Goal: Information Seeking & Learning: Learn about a topic

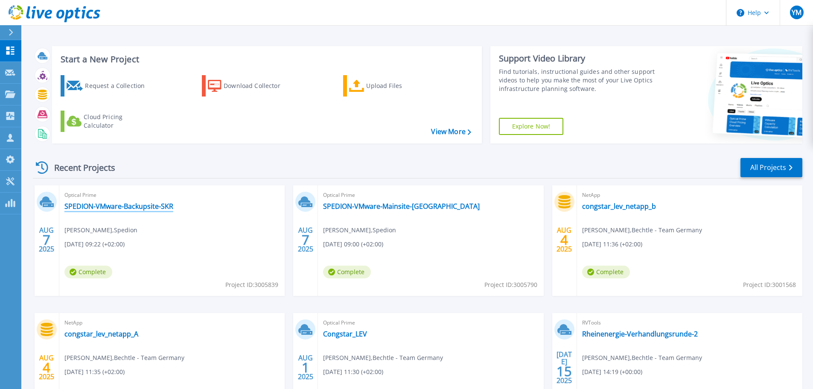
click at [136, 208] on link "SPEDION-VMware-Backupsite-SKR" at bounding box center [118, 206] width 109 height 9
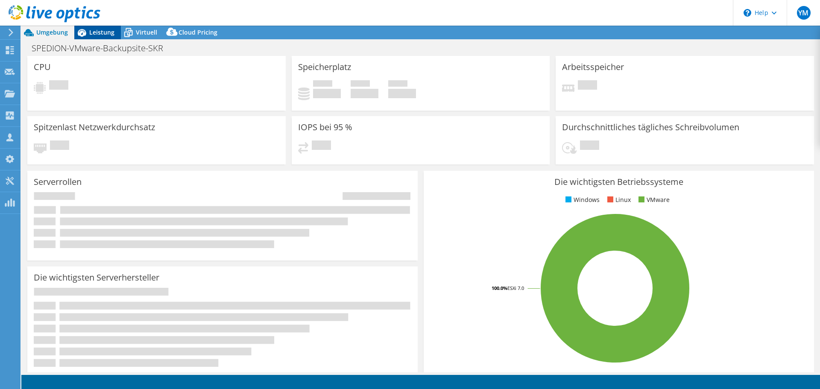
click at [113, 32] on span "Leistung" at bounding box center [101, 32] width 25 height 8
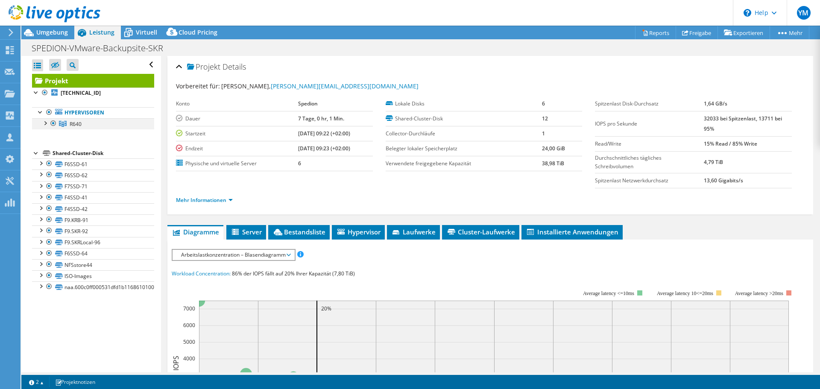
click at [46, 123] on div at bounding box center [45, 122] width 9 height 9
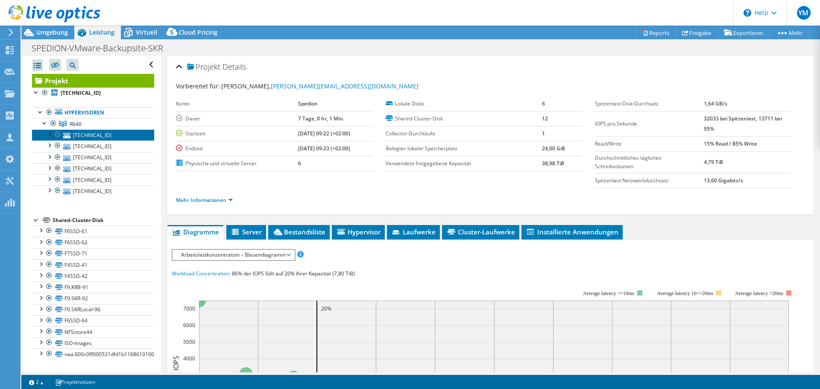
click at [119, 137] on link "192.168.207.201" at bounding box center [93, 134] width 122 height 11
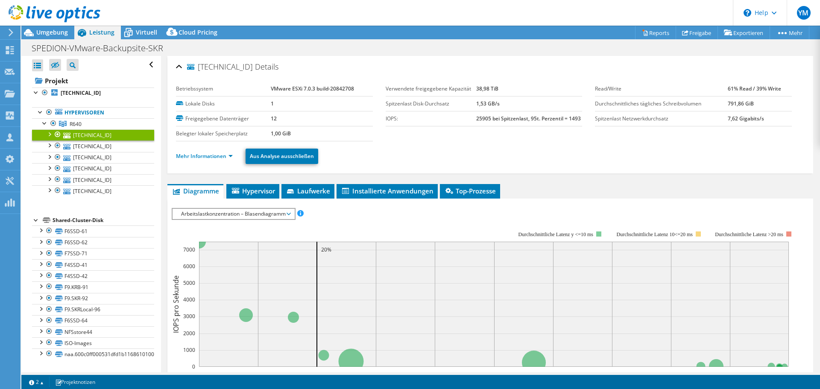
click at [51, 133] on div at bounding box center [49, 133] width 9 height 9
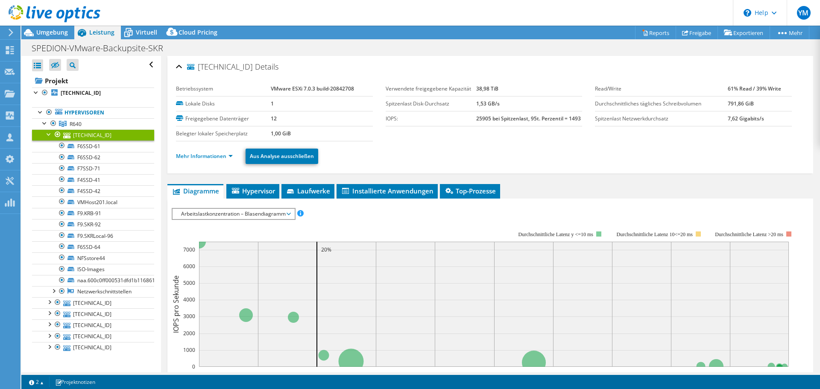
click at [52, 134] on div at bounding box center [49, 133] width 9 height 9
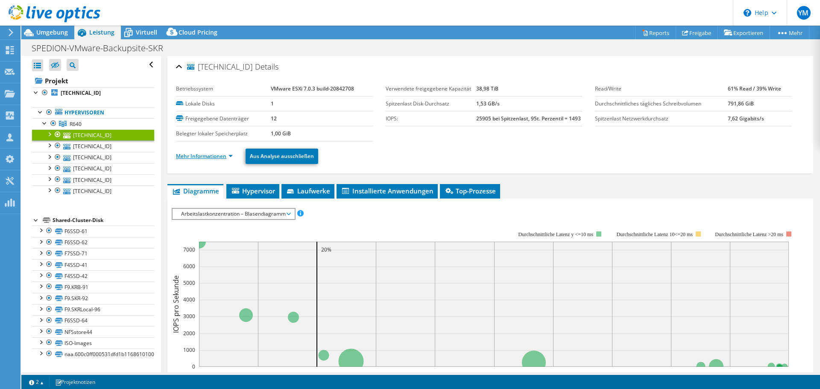
click at [198, 155] on link "Mehr Informationen" at bounding box center [204, 155] width 57 height 7
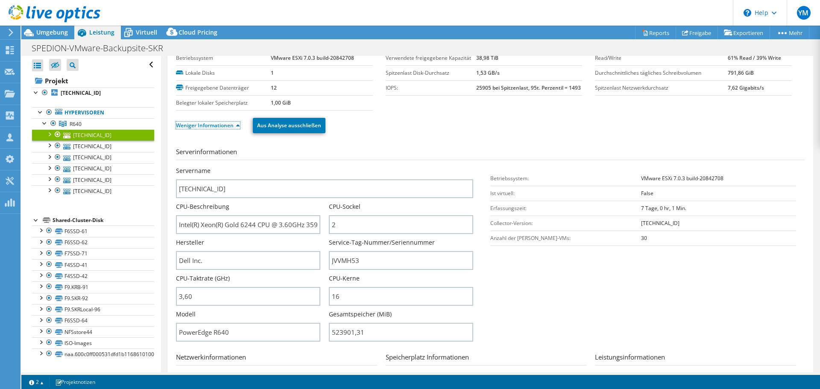
scroll to position [43, 0]
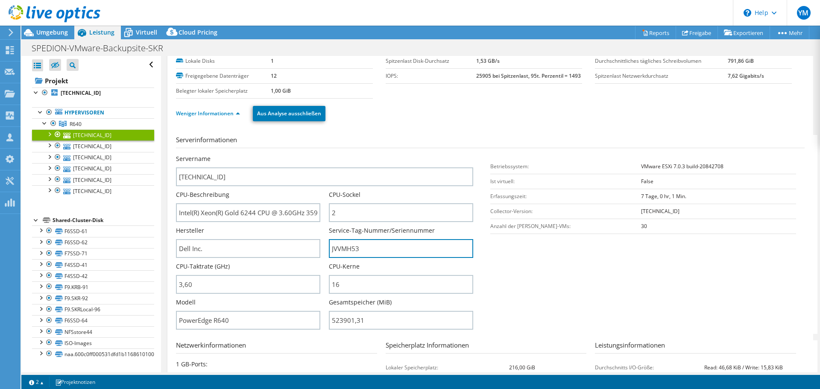
drag, startPoint x: 378, startPoint y: 252, endPoint x: 286, endPoint y: 264, distance: 92.6
click at [286, 155] on div "Servername 192.168.207.201 CPU-Beschreibung Intel(R) Xeon(R) Gold 6244 CPU @ 3.…" at bounding box center [329, 155] width 306 height 0
drag, startPoint x: 344, startPoint y: 2, endPoint x: 689, endPoint y: 58, distance: 349.5
click at [694, 102] on div "Weniger Informationen Aus Analyse ausschließen" at bounding box center [490, 114] width 628 height 30
click at [647, 31] on link "Reports" at bounding box center [655, 32] width 41 height 13
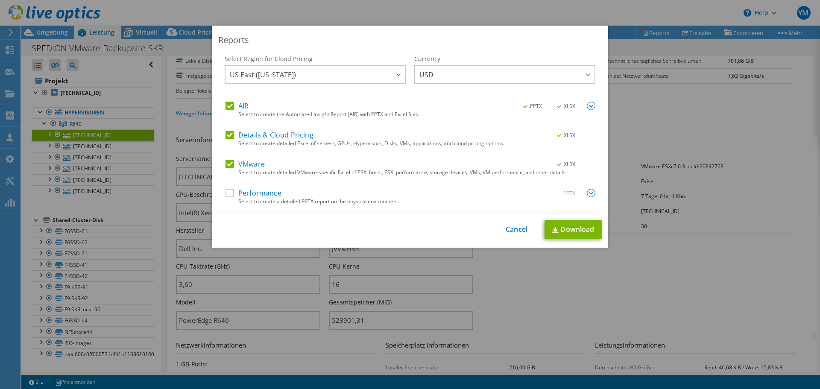
click at [227, 107] on label "AIR" at bounding box center [236, 106] width 23 height 9
click at [0, 0] on input "AIR" at bounding box center [0, 0] width 0 height 0
drag, startPoint x: 225, startPoint y: 162, endPoint x: 315, endPoint y: 196, distance: 95.6
click at [225, 163] on label "VMware" at bounding box center [244, 164] width 39 height 9
click at [0, 0] on input "VMware" at bounding box center [0, 0] width 0 height 0
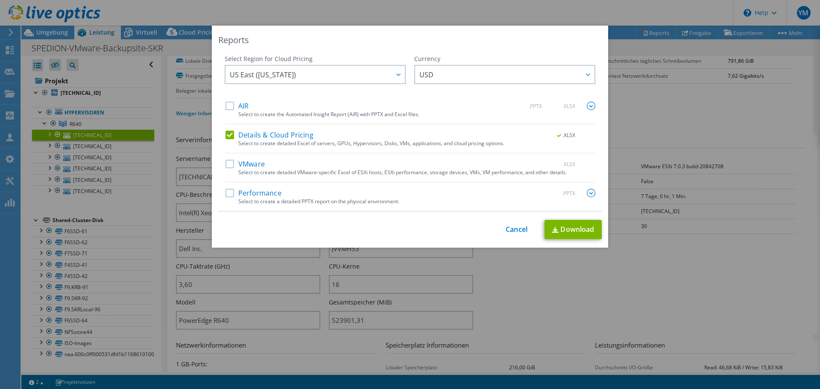
click at [225, 133] on label "Details & Cloud Pricing" at bounding box center [269, 135] width 88 height 9
click at [0, 0] on input "Details & Cloud Pricing" at bounding box center [0, 0] width 0 height 0
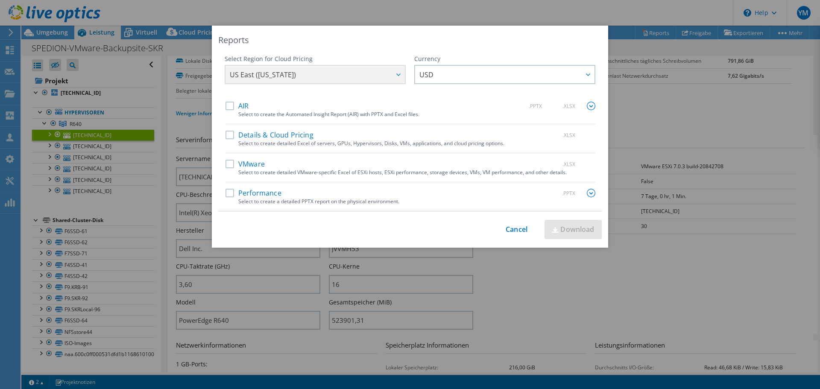
click at [228, 168] on label "VMware" at bounding box center [244, 164] width 39 height 9
click at [0, 0] on input "VMware" at bounding box center [0, 0] width 0 height 0
click at [561, 228] on link "Download" at bounding box center [572, 229] width 57 height 19
click at [179, 197] on div "Reports Select Region for Cloud Pricing Asia Pacific (Hong Kong) Asia Pacific (…" at bounding box center [410, 195] width 820 height 338
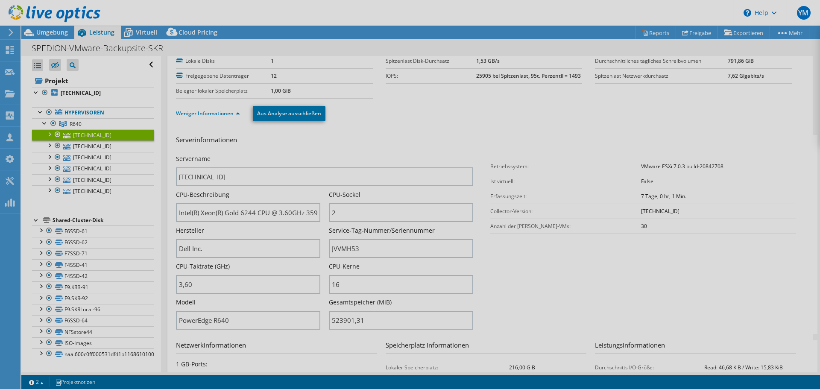
click at [113, 148] on div at bounding box center [410, 194] width 820 height 389
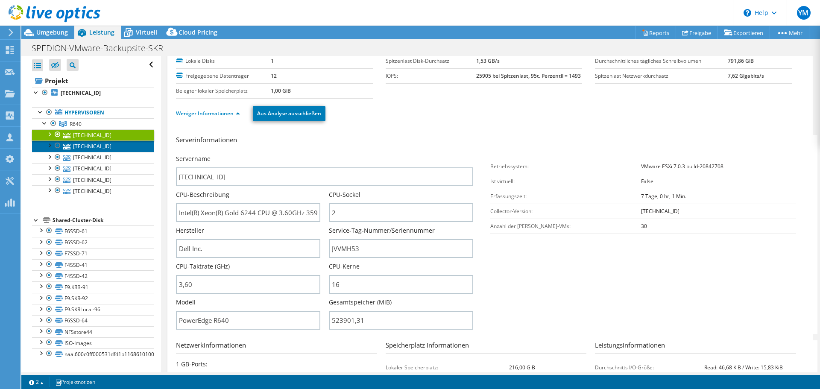
click at [113, 146] on link "[TECHNICAL_ID]" at bounding box center [93, 145] width 122 height 11
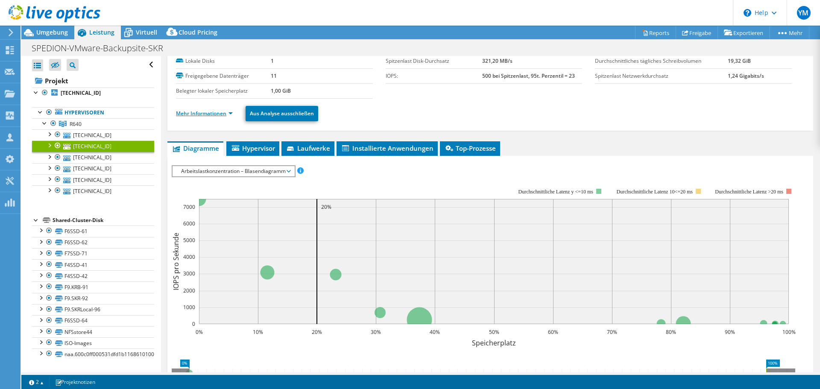
click at [215, 114] on link "Mehr Informationen" at bounding box center [204, 113] width 57 height 7
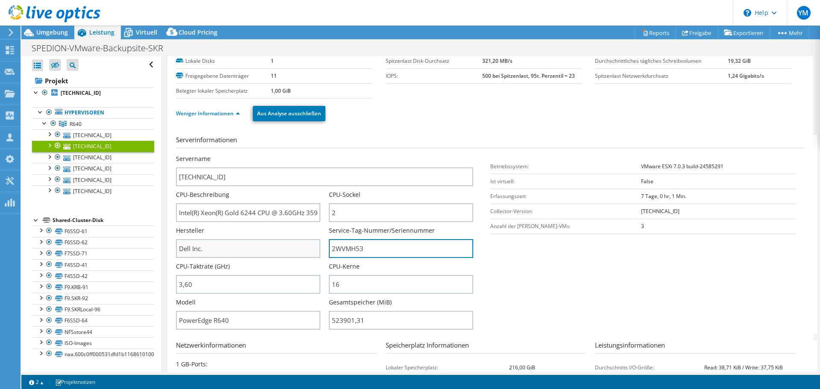
drag, startPoint x: 358, startPoint y: 249, endPoint x: 274, endPoint y: 246, distance: 84.2
click at [274, 155] on div "Servername 192.168.207.205 CPU-Beschreibung Intel(R) Xeon(R) Gold 6244 CPU @ 3.…" at bounding box center [329, 155] width 306 height 0
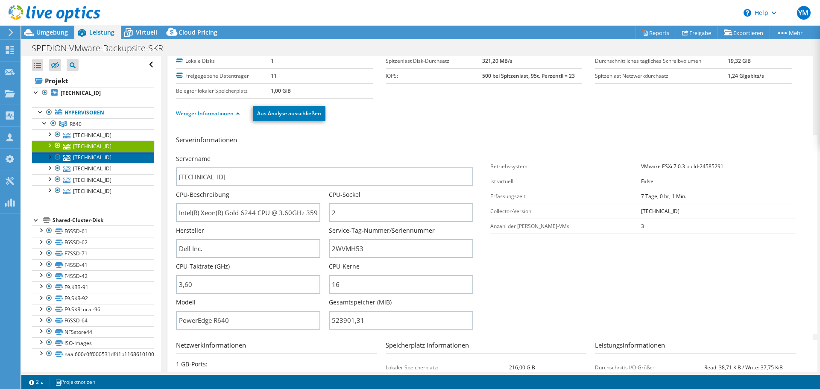
click at [108, 158] on link "[TECHNICAL_ID]" at bounding box center [93, 157] width 122 height 11
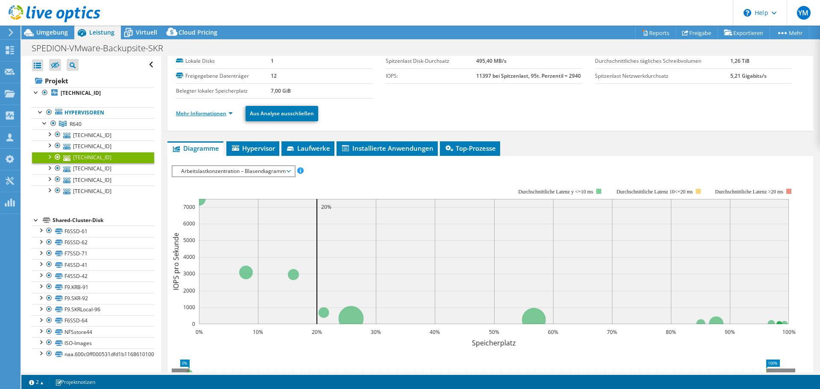
click at [214, 112] on link "Mehr Informationen" at bounding box center [204, 113] width 57 height 7
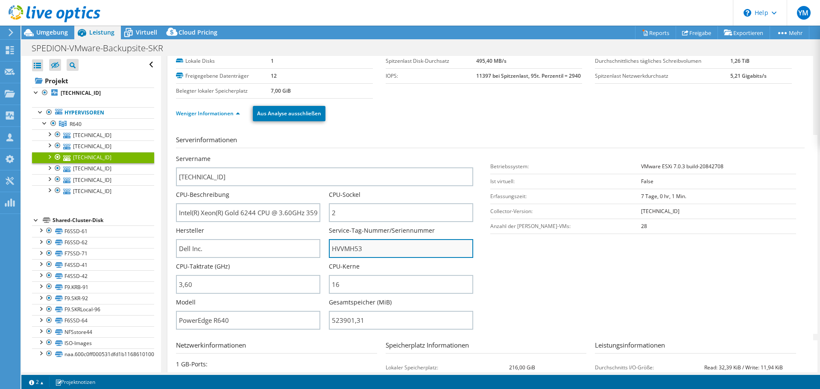
drag, startPoint x: 380, startPoint y: 246, endPoint x: 340, endPoint y: 240, distance: 41.0
click at [324, 155] on div "Servername 192.168.207.202 CPU-Beschreibung Intel(R) Xeon(R) Gold 6244 CPU @ 3.…" at bounding box center [329, 155] width 306 height 0
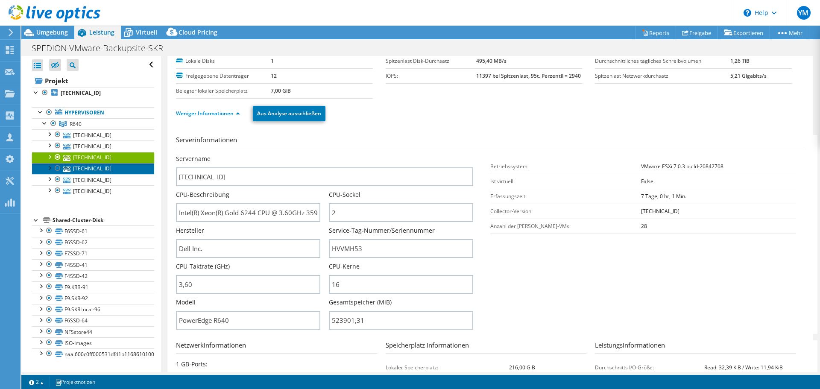
click at [114, 169] on link "[TECHNICAL_ID]" at bounding box center [93, 168] width 122 height 11
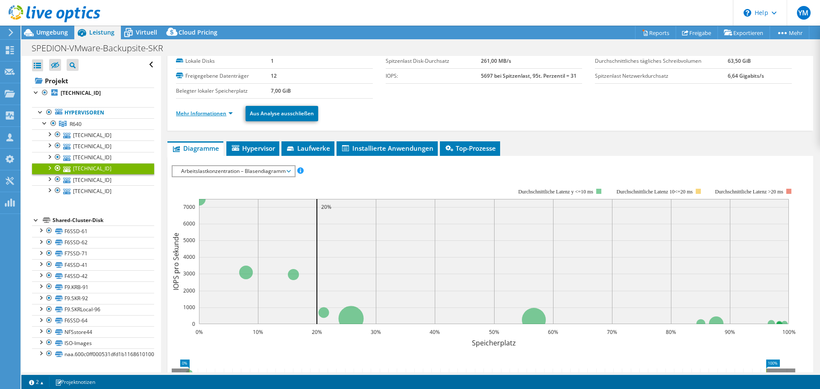
click at [225, 115] on link "Mehr Informationen" at bounding box center [204, 113] width 57 height 7
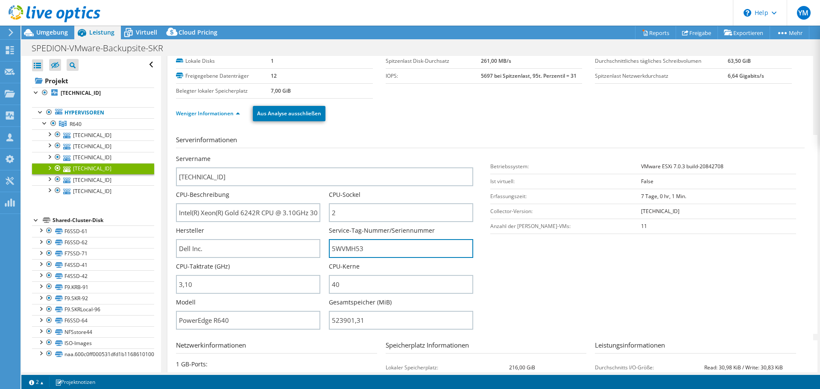
drag, startPoint x: 357, startPoint y: 253, endPoint x: 234, endPoint y: 258, distance: 122.2
click at [234, 155] on div "Servername 192.168.207.203 CPU-Beschreibung Intel(R) Xeon(R) Gold 6242R CPU @ 3…" at bounding box center [329, 155] width 306 height 0
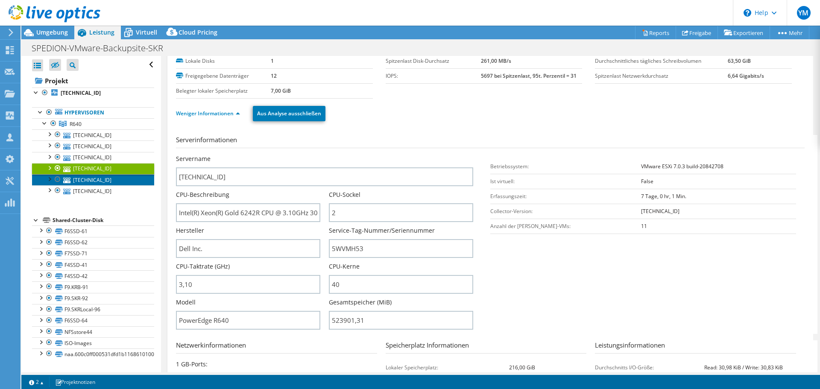
click at [107, 182] on link "[TECHNICAL_ID]" at bounding box center [93, 179] width 122 height 11
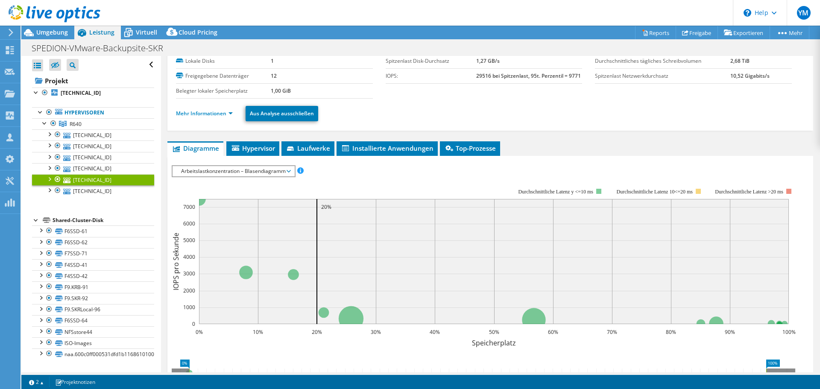
click at [220, 118] on li "Mehr Informationen" at bounding box center [207, 113] width 62 height 9
click at [225, 116] on link "Mehr Informationen" at bounding box center [204, 113] width 57 height 7
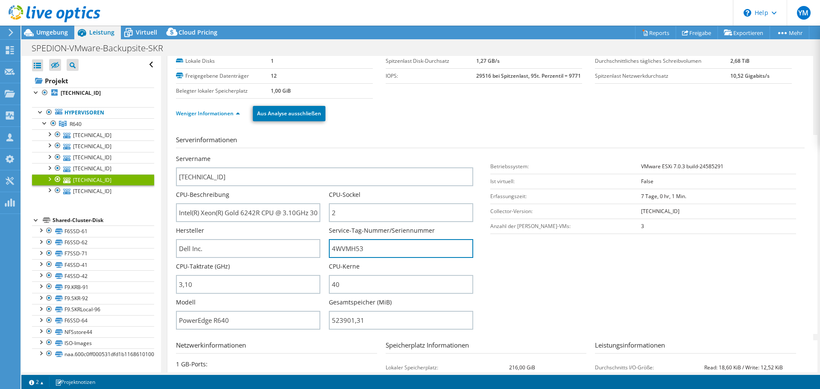
drag, startPoint x: 381, startPoint y: 247, endPoint x: 315, endPoint y: 261, distance: 67.7
click at [316, 155] on div "Servername 192.168.207.204 CPU-Beschreibung Intel(R) Xeon(R) Gold 6242R CPU @ 3…" at bounding box center [329, 155] width 306 height 0
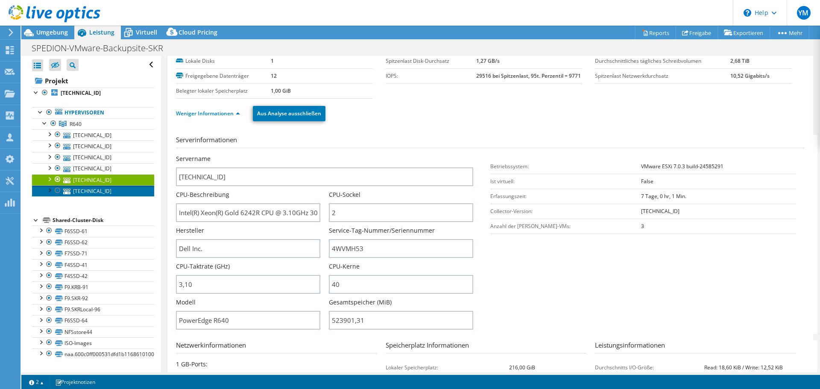
click at [122, 195] on link "[TECHNICAL_ID]" at bounding box center [93, 190] width 122 height 11
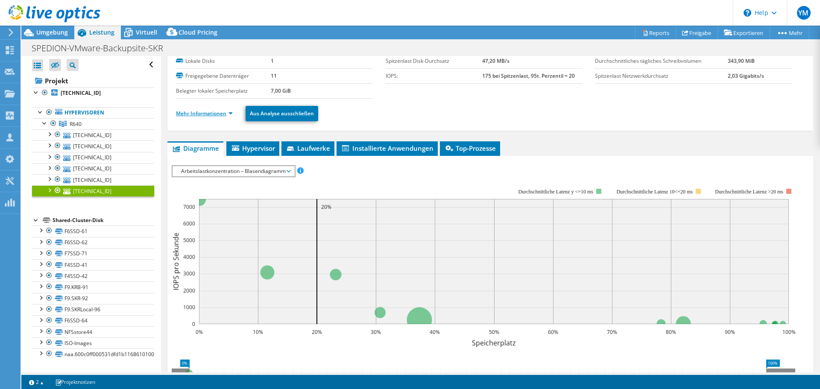
click at [210, 115] on link "Mehr Informationen" at bounding box center [204, 113] width 57 height 7
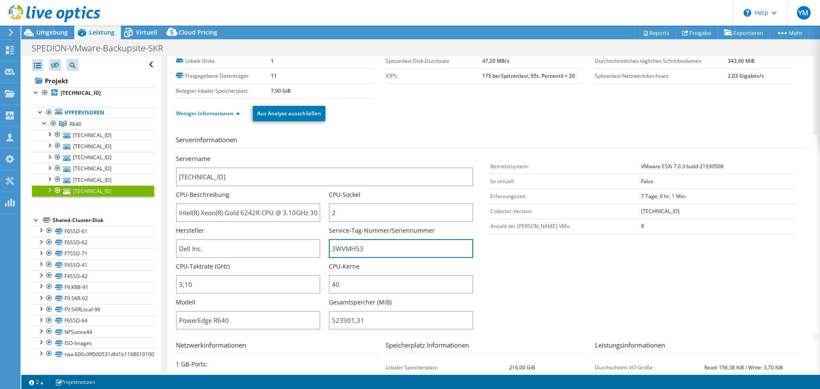
drag, startPoint x: 332, startPoint y: 255, endPoint x: 310, endPoint y: 266, distance: 24.3
click at [303, 155] on div "Servername 192.168.207.206 CPU-Beschreibung Intel(R) Xeon(R) Gold 6242R CPU @ 3…" at bounding box center [329, 155] width 306 height 0
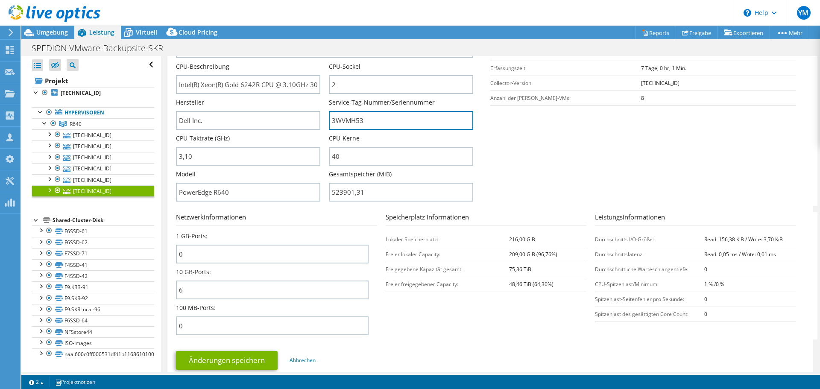
scroll to position [128, 0]
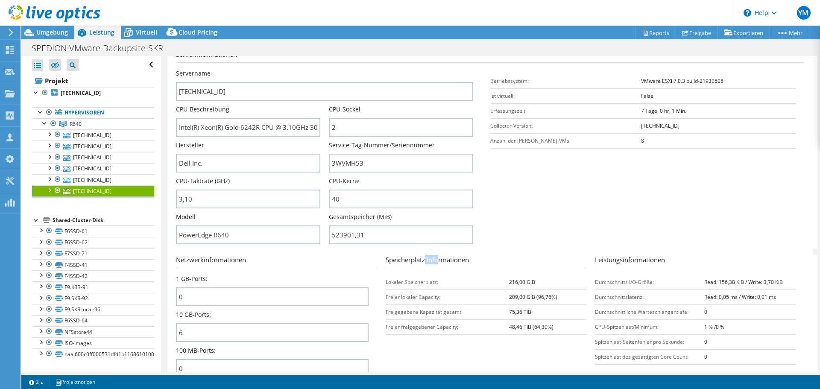
click at [418, 249] on form "Serverinformationen Servername 192.168.207.206 CPU-Beschreibung Intel(R) Xeon(R…" at bounding box center [490, 235] width 628 height 370
click at [557, 235] on section "Serverinformationen Servername 192.168.207.206 CPU-Beschreibung Intel(R) Xeon(R…" at bounding box center [492, 149] width 633 height 199
click at [53, 34] on span "Umgebung" at bounding box center [52, 32] width 32 height 8
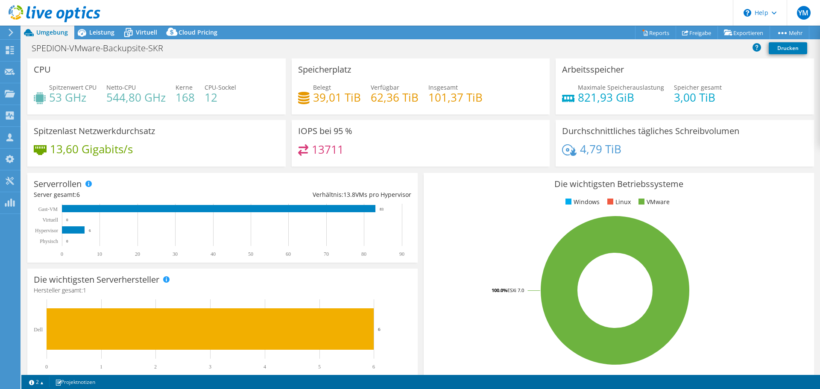
click at [81, 14] on icon at bounding box center [55, 14] width 92 height 18
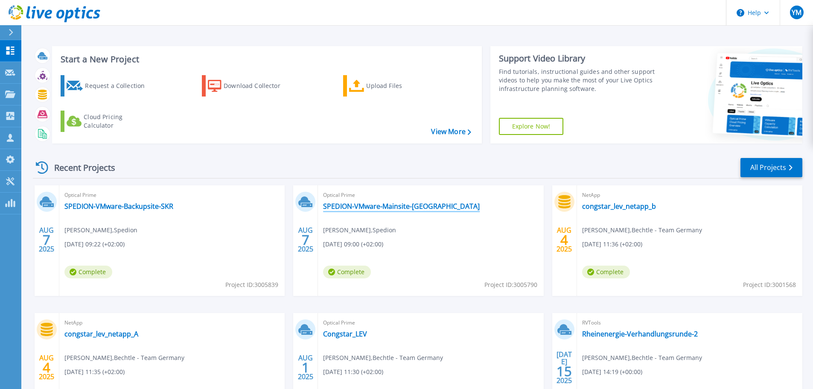
click at [422, 203] on link "SPEDION-VMware-Mainsite-Krombach" at bounding box center [401, 206] width 157 height 9
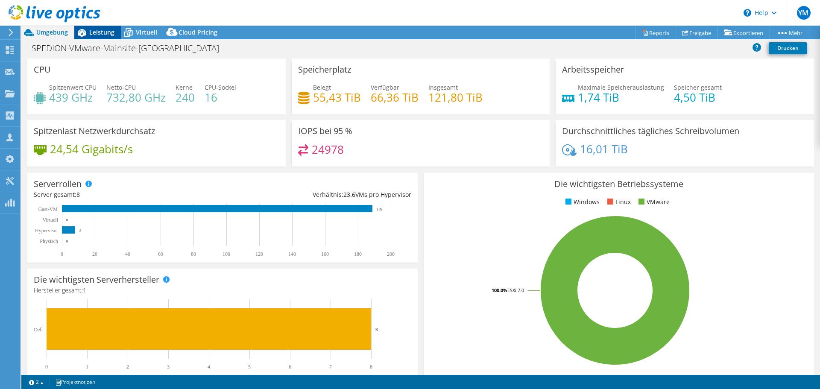
click at [102, 32] on span "Leistung" at bounding box center [101, 32] width 25 height 8
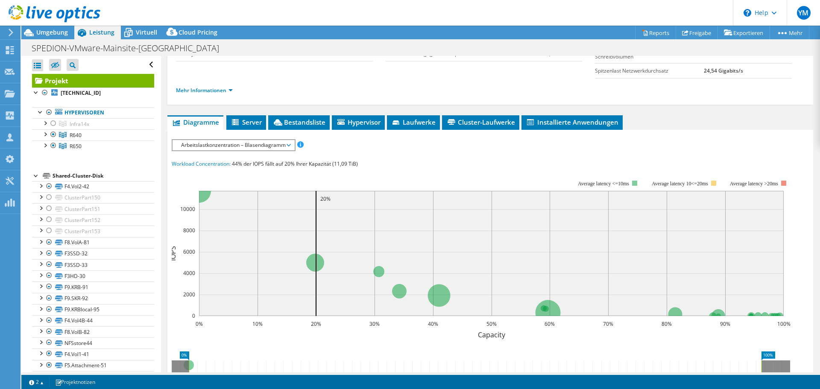
scroll to position [128, 0]
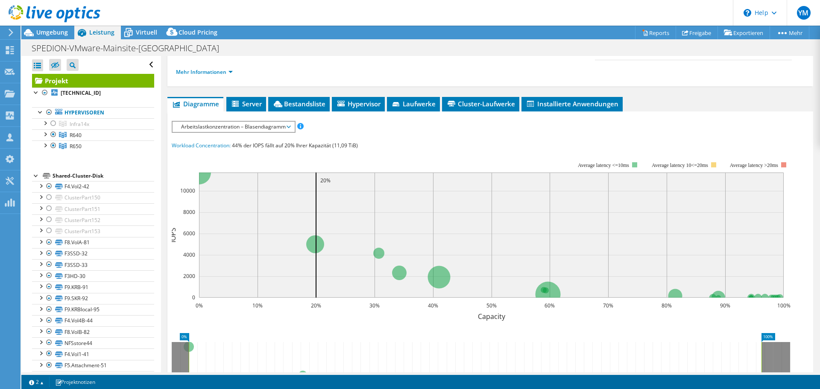
click at [252, 127] on span "Arbeitslastkonzentration – Blasendiagramm" at bounding box center [233, 127] width 113 height 10
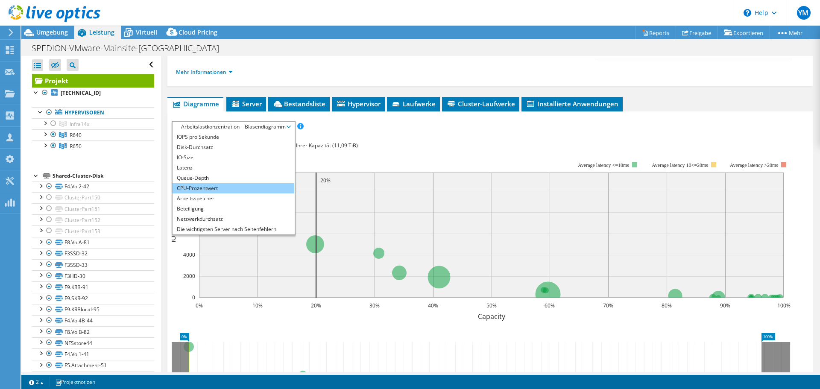
click at [233, 188] on li "CPU-Prozentwert" at bounding box center [233, 188] width 122 height 10
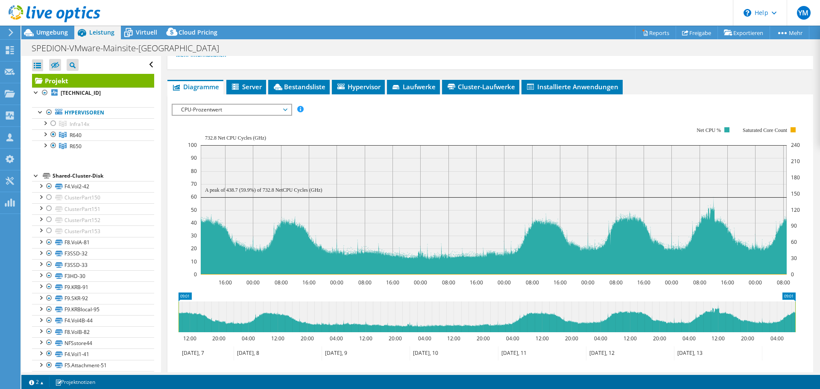
scroll to position [171, 0]
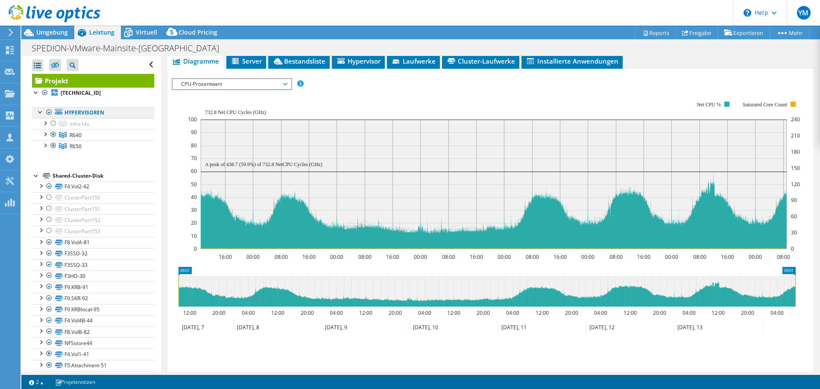
click at [102, 112] on link "Hypervisoren" at bounding box center [93, 112] width 122 height 11
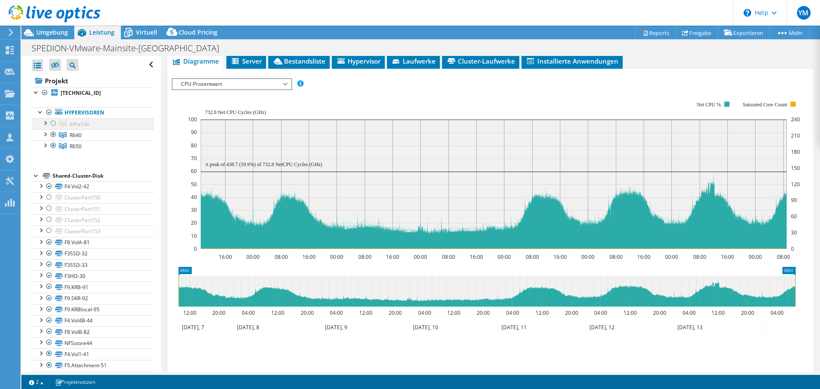
click at [53, 124] on div at bounding box center [53, 123] width 9 height 10
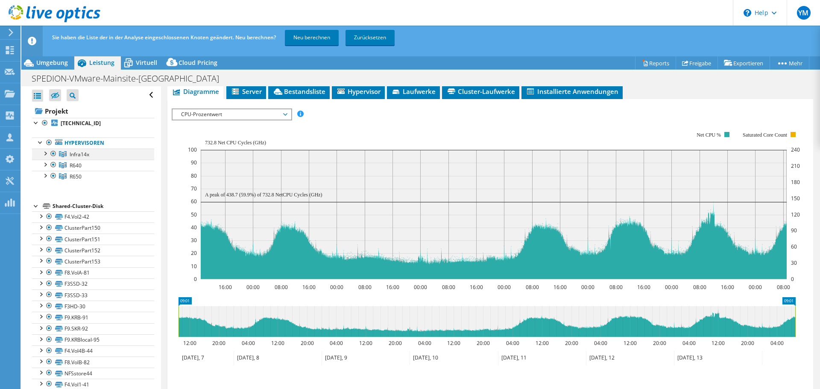
click at [48, 153] on div at bounding box center [45, 153] width 9 height 9
click at [44, 153] on div at bounding box center [45, 153] width 9 height 9
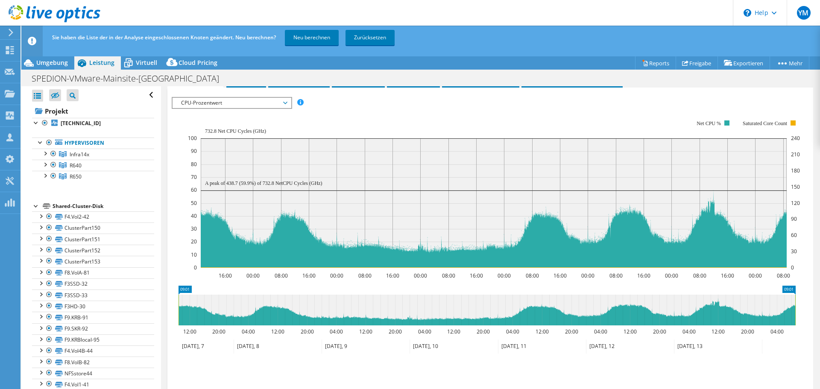
scroll to position [188, 0]
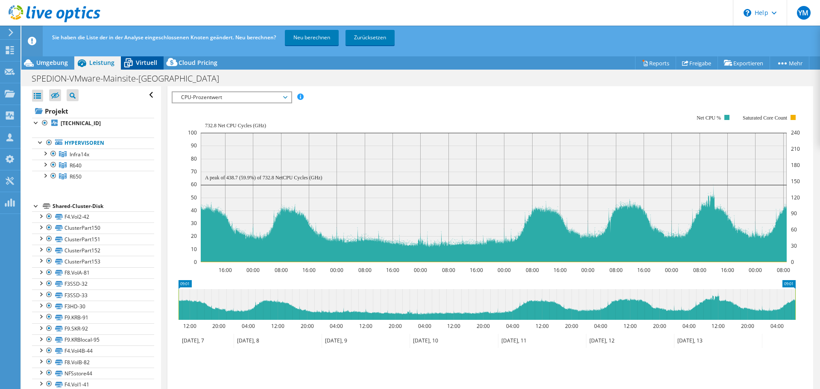
click at [147, 67] on div "Virtuell" at bounding box center [142, 63] width 43 height 14
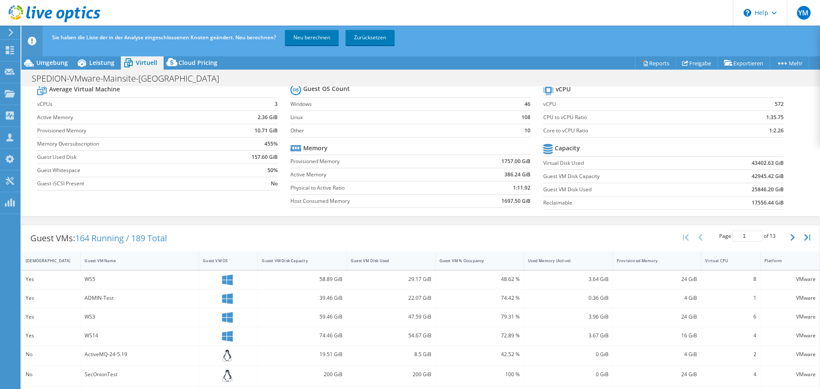
scroll to position [43, 0]
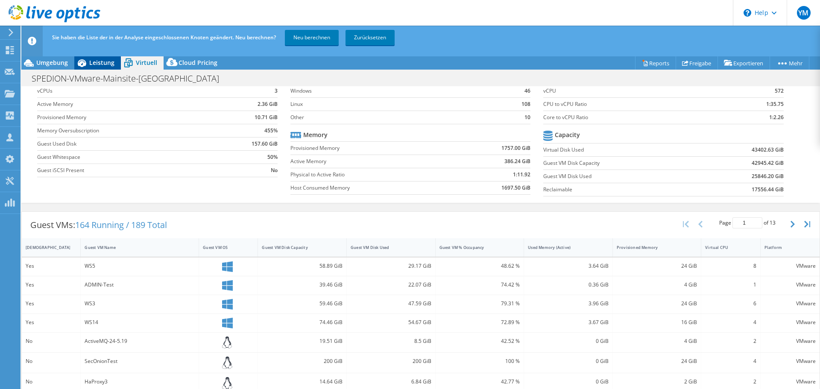
click at [101, 60] on span "Leistung" at bounding box center [101, 62] width 25 height 8
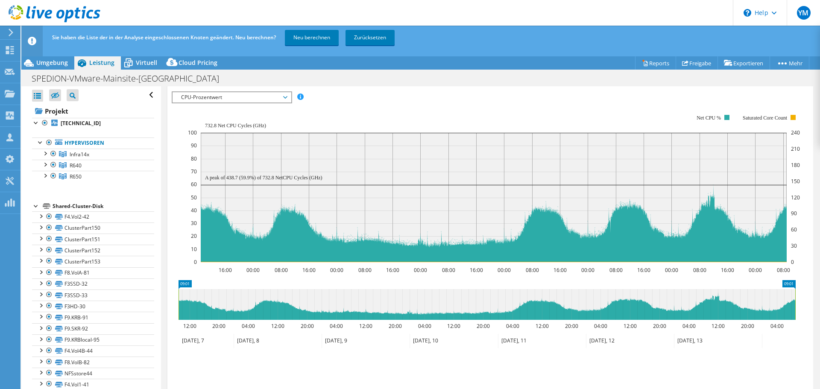
scroll to position [0, 0]
click at [47, 165] on div at bounding box center [45, 164] width 9 height 9
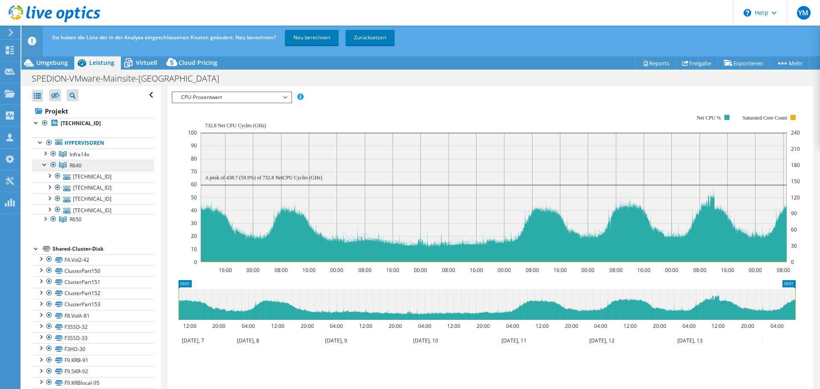
click at [85, 168] on link "R640" at bounding box center [93, 165] width 122 height 11
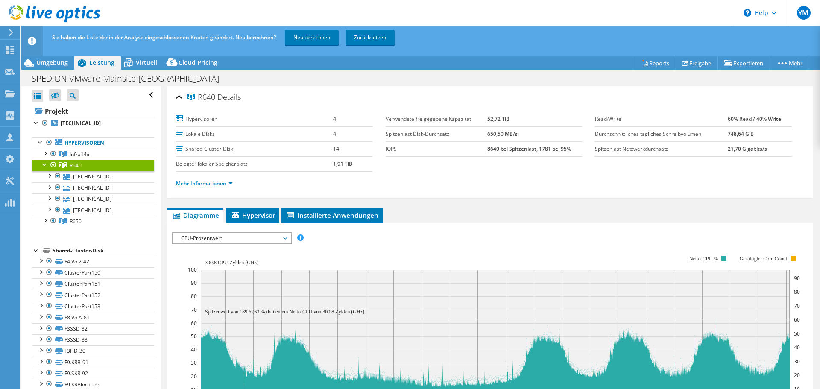
click at [220, 185] on link "Mehr Informationen" at bounding box center [204, 183] width 57 height 7
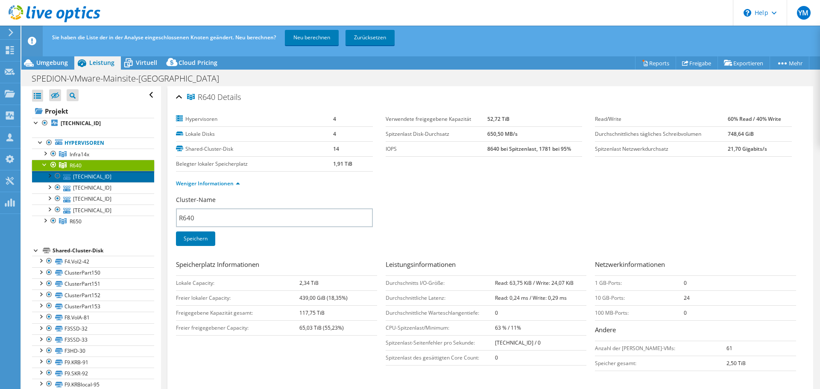
click at [94, 178] on link "192.168.1.103" at bounding box center [93, 176] width 122 height 11
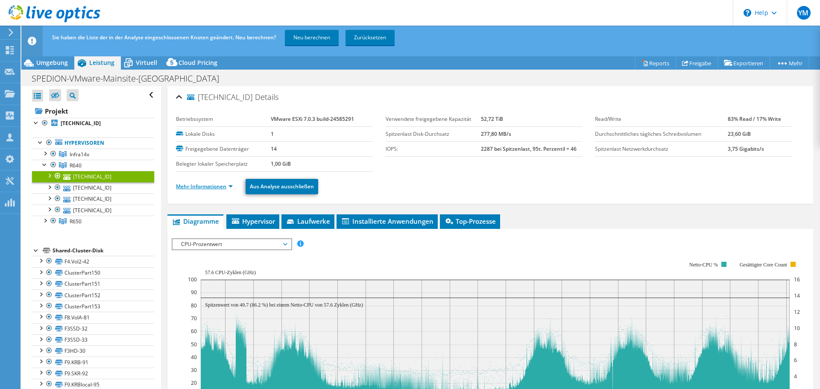
click at [196, 189] on link "Mehr Informationen" at bounding box center [204, 186] width 57 height 7
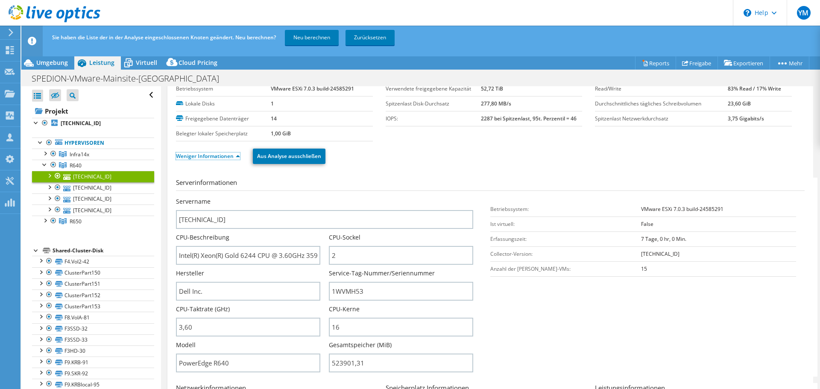
scroll to position [43, 0]
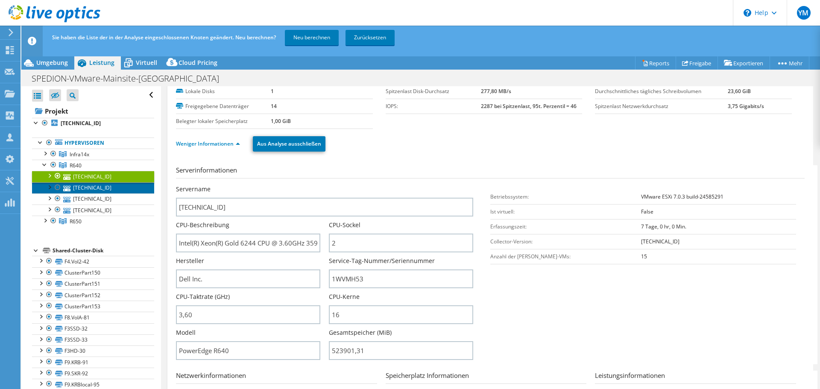
click at [93, 187] on link "192.168.1.108" at bounding box center [93, 187] width 122 height 11
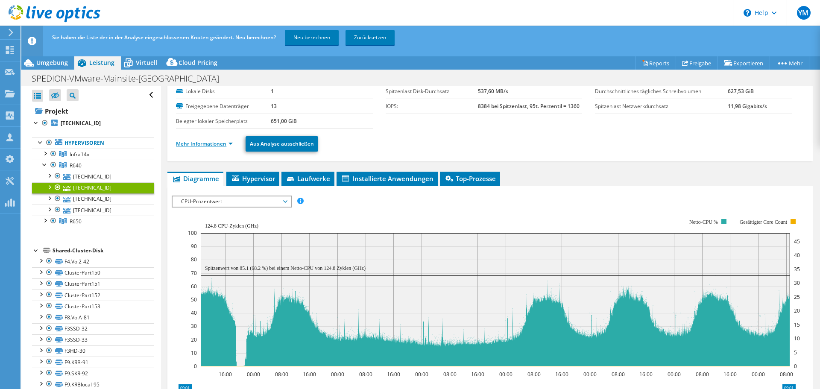
click at [211, 145] on link "Mehr Informationen" at bounding box center [204, 143] width 57 height 7
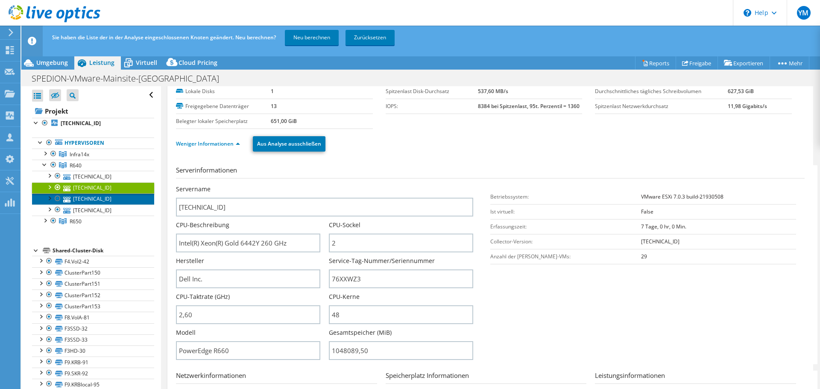
click at [90, 202] on link "192.168.1.102" at bounding box center [93, 198] width 122 height 11
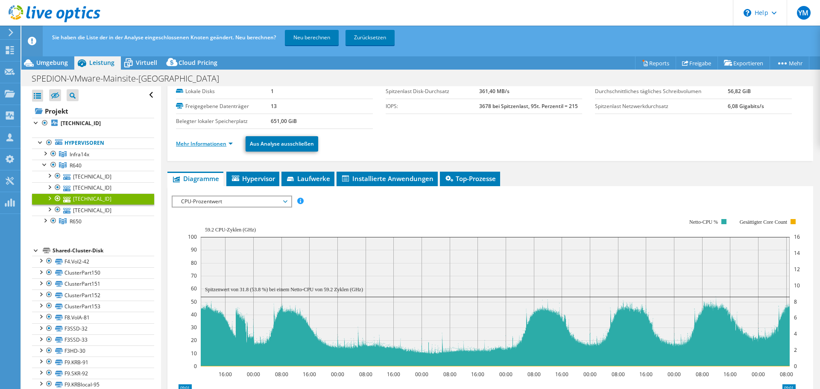
click at [217, 141] on link "Mehr Informationen" at bounding box center [204, 143] width 57 height 7
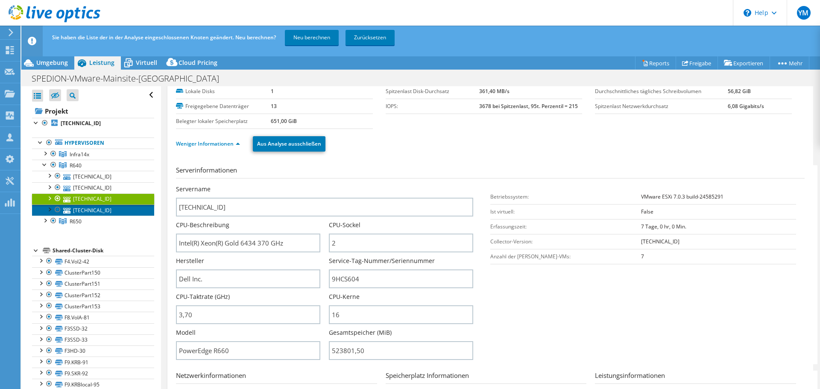
click at [100, 211] on link "192.168.1.101" at bounding box center [93, 210] width 122 height 11
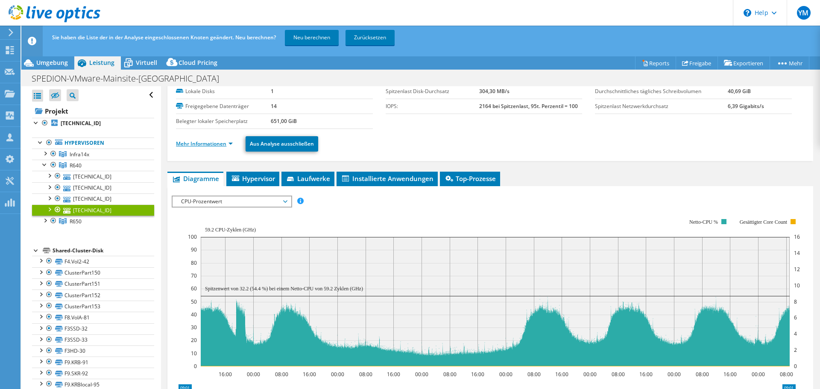
click at [217, 144] on link "Mehr Informationen" at bounding box center [204, 143] width 57 height 7
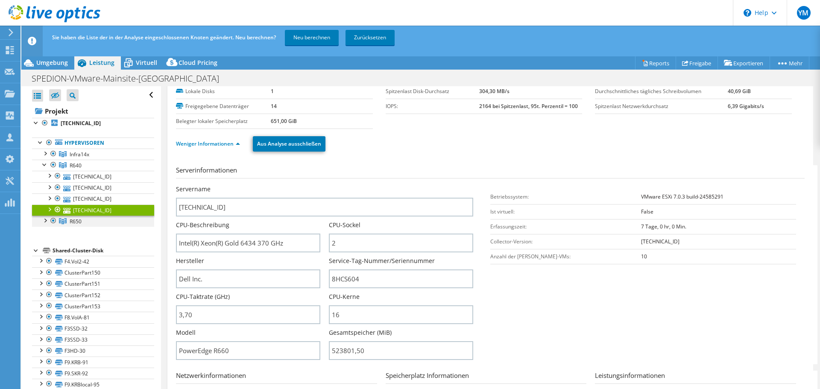
click at [46, 224] on div at bounding box center [45, 220] width 9 height 9
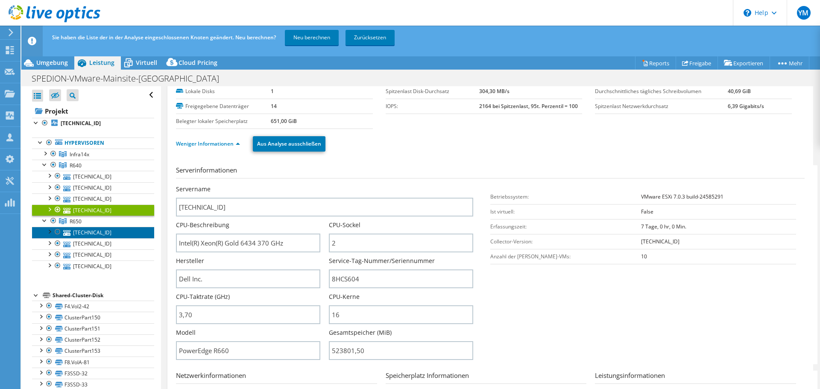
click at [93, 231] on link "192.168.1.105" at bounding box center [93, 232] width 122 height 11
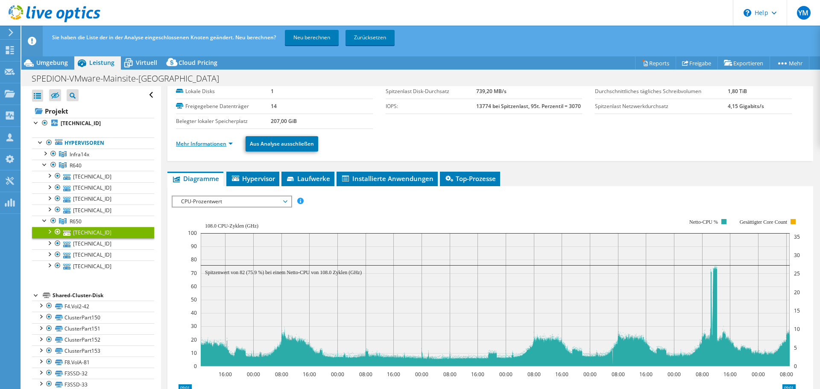
click at [208, 146] on link "Mehr Informationen" at bounding box center [204, 143] width 57 height 7
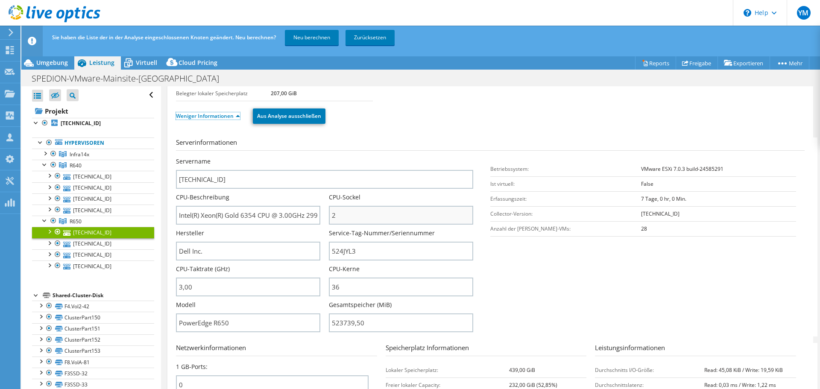
scroll to position [85, 0]
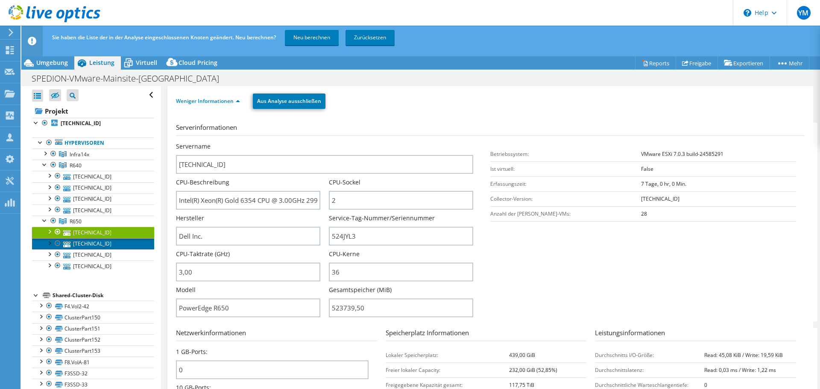
click at [87, 241] on link "192.168.1.104" at bounding box center [93, 243] width 122 height 11
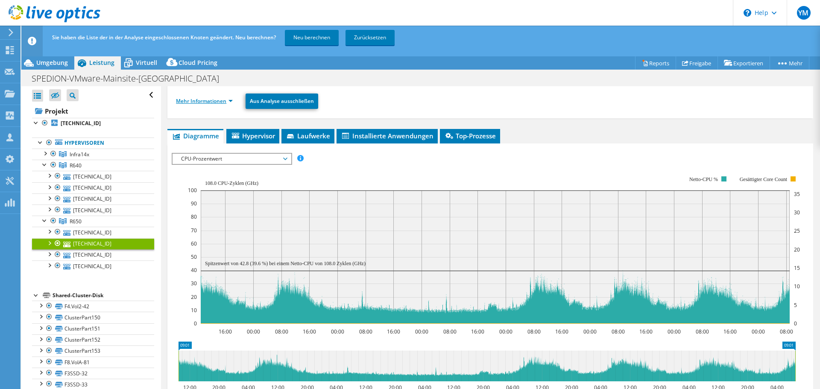
click at [219, 102] on link "Mehr Informationen" at bounding box center [204, 100] width 57 height 7
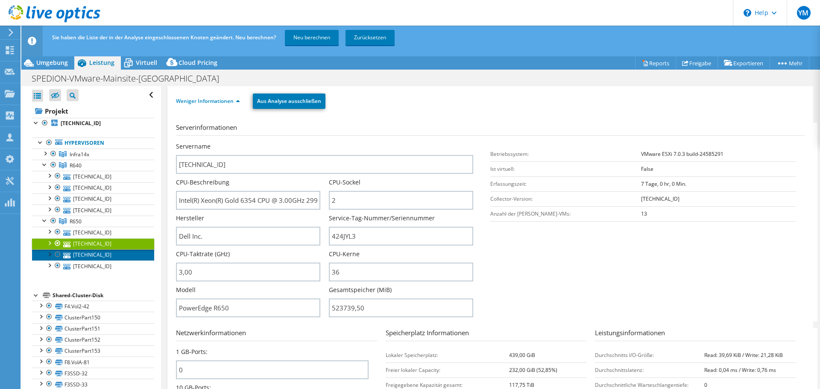
click at [111, 257] on link "192.168.1.107" at bounding box center [93, 254] width 122 height 11
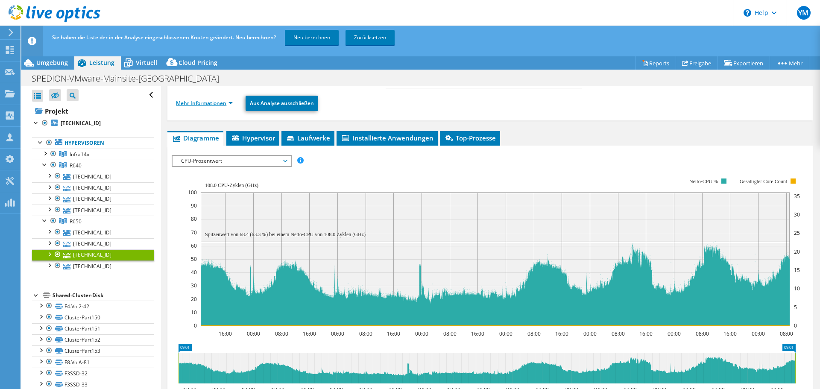
click at [220, 104] on link "Mehr Informationen" at bounding box center [204, 102] width 57 height 7
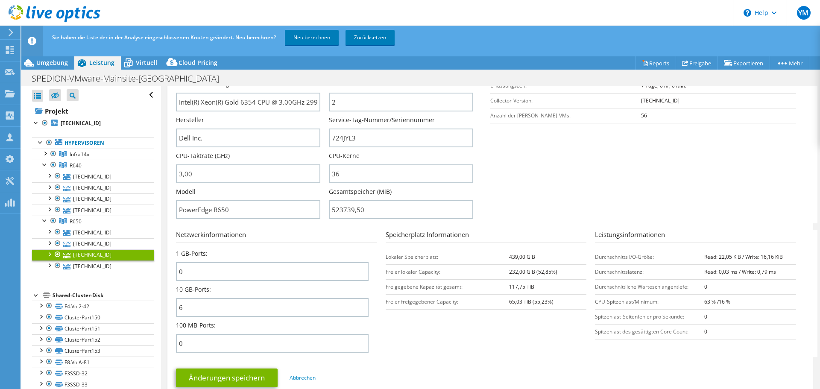
scroll to position [171, 0]
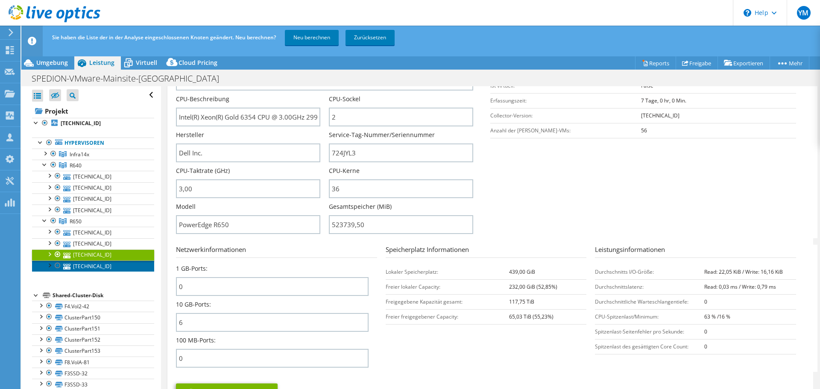
click at [98, 264] on link "192.168.1.106" at bounding box center [93, 265] width 122 height 11
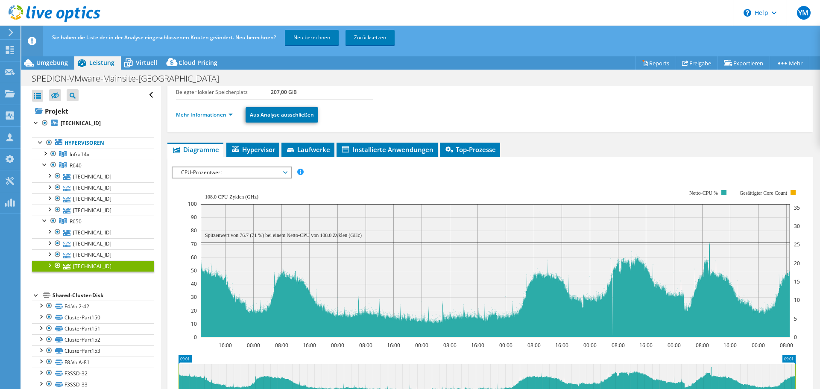
scroll to position [54, 0]
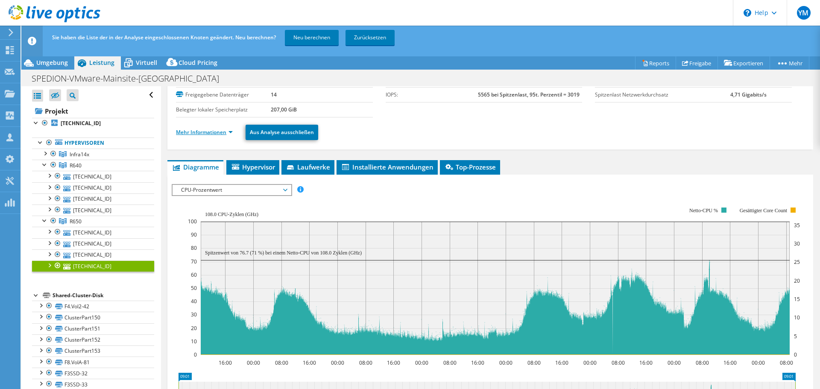
click at [205, 133] on link "Mehr Informationen" at bounding box center [204, 132] width 57 height 7
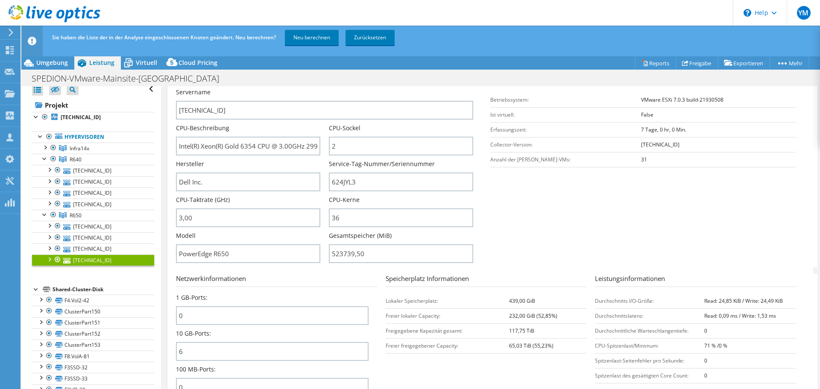
scroll to position [0, 0]
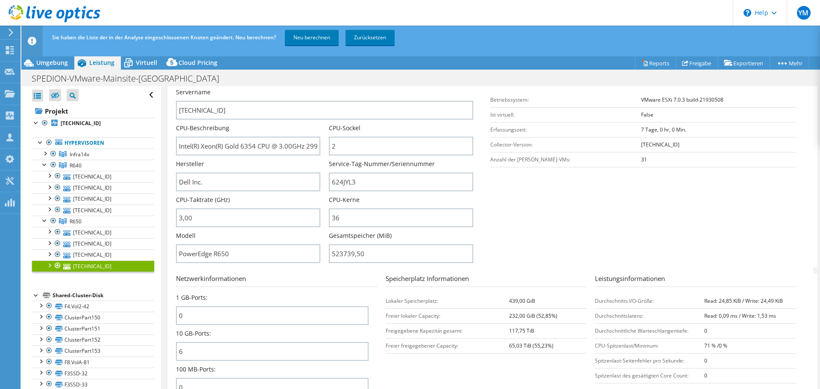
click at [41, 5] on icon at bounding box center [55, 14] width 92 height 18
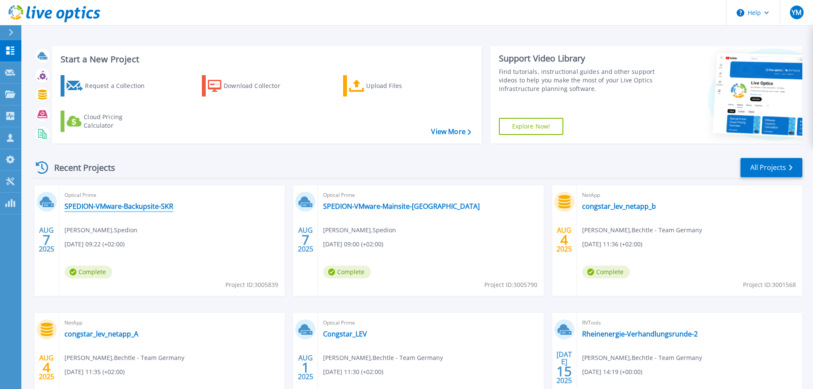
click at [126, 202] on link "SPEDION-VMware-Backupsite-SKR" at bounding box center [118, 206] width 109 height 9
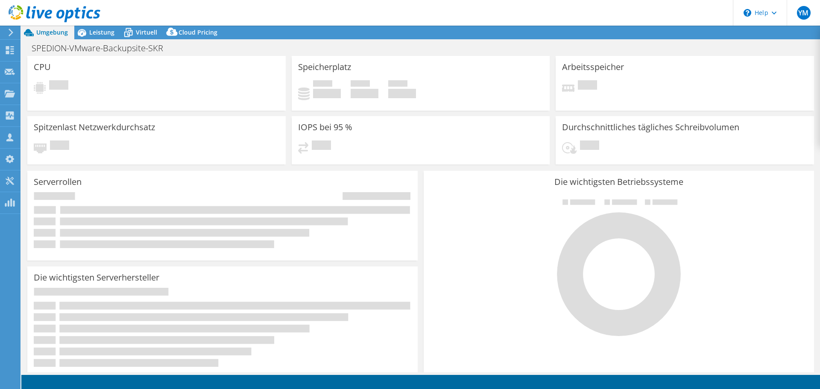
select select "USD"
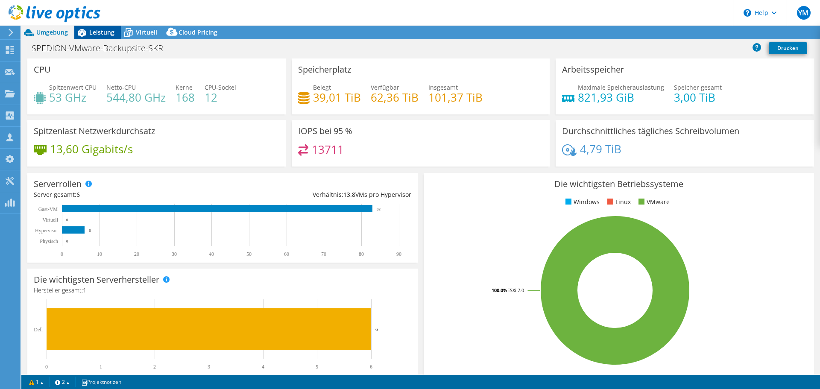
click at [97, 32] on span "Leistung" at bounding box center [101, 32] width 25 height 8
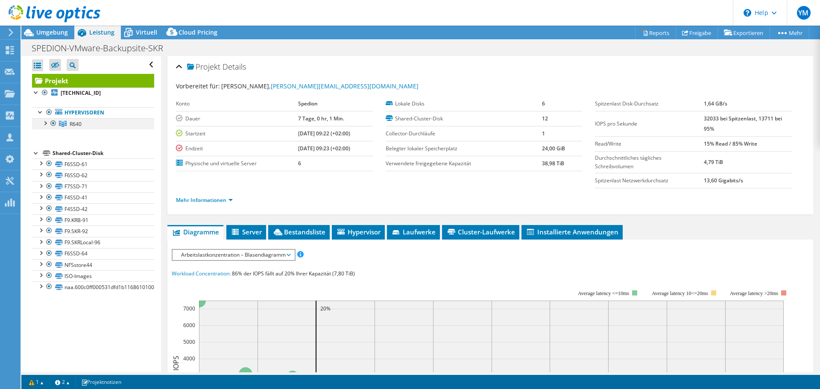
click at [47, 125] on div at bounding box center [45, 122] width 9 height 9
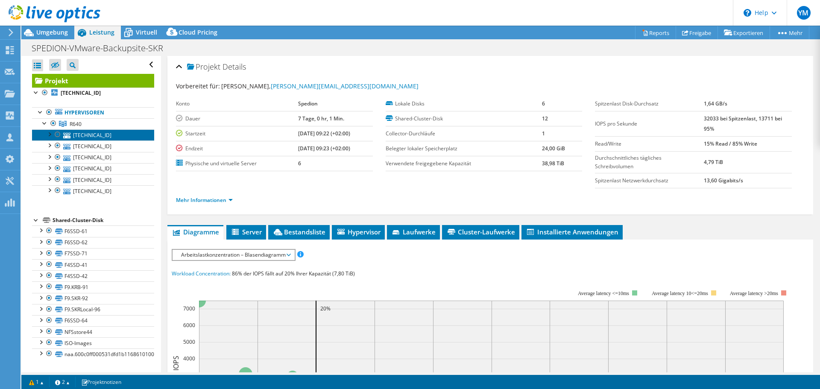
click at [82, 132] on link "[TECHNICAL_ID]" at bounding box center [93, 134] width 122 height 11
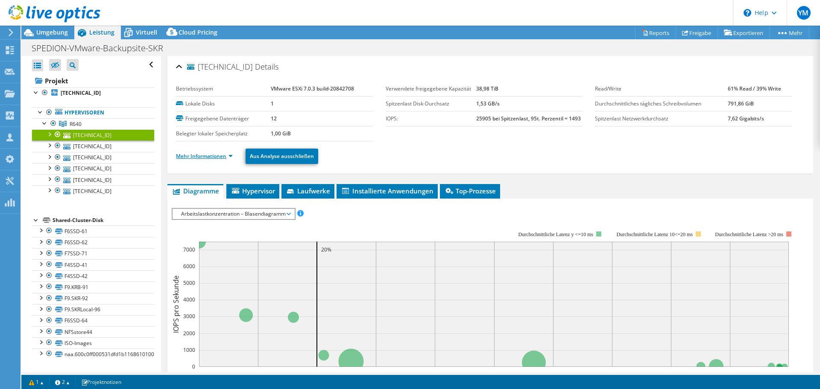
click at [208, 157] on link "Mehr Informationen" at bounding box center [204, 155] width 57 height 7
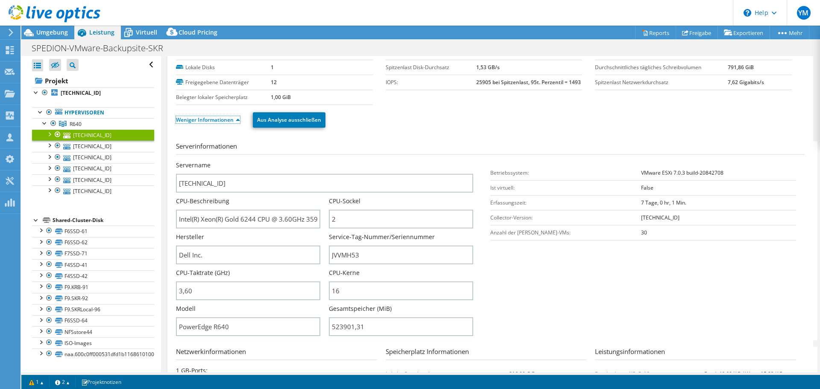
scroll to position [85, 0]
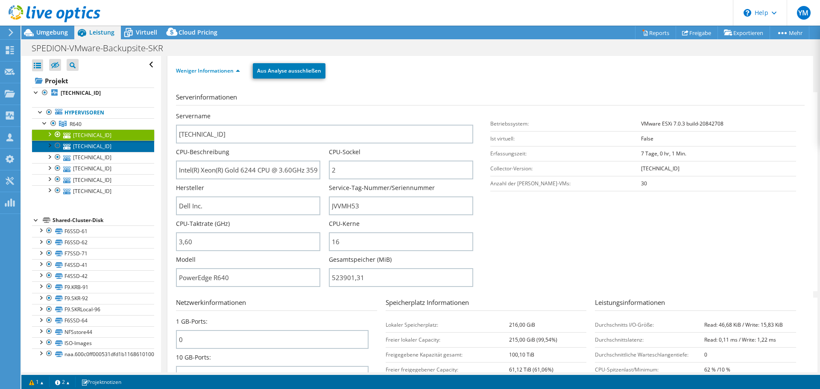
click at [99, 143] on link "[TECHNICAL_ID]" at bounding box center [93, 145] width 122 height 11
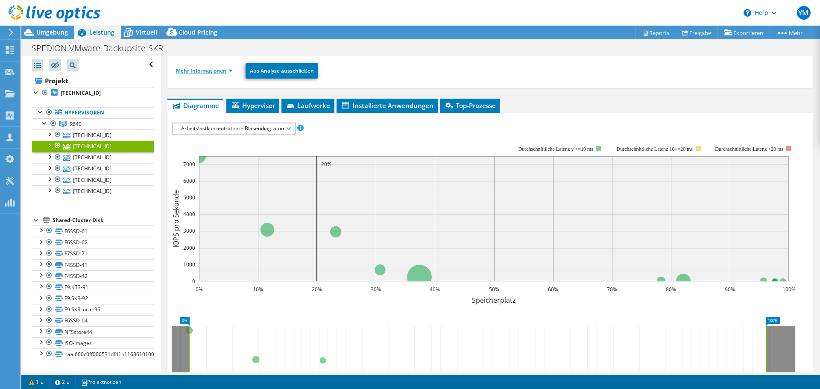
click at [217, 68] on link "Mehr Informationen" at bounding box center [204, 70] width 57 height 7
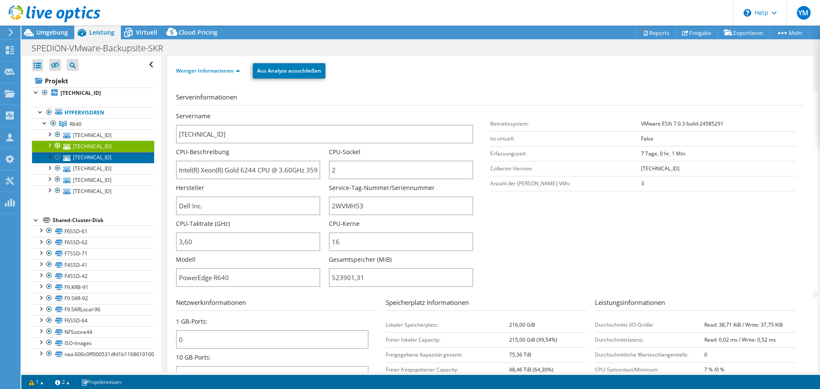
click at [99, 156] on link "[TECHNICAL_ID]" at bounding box center [93, 157] width 122 height 11
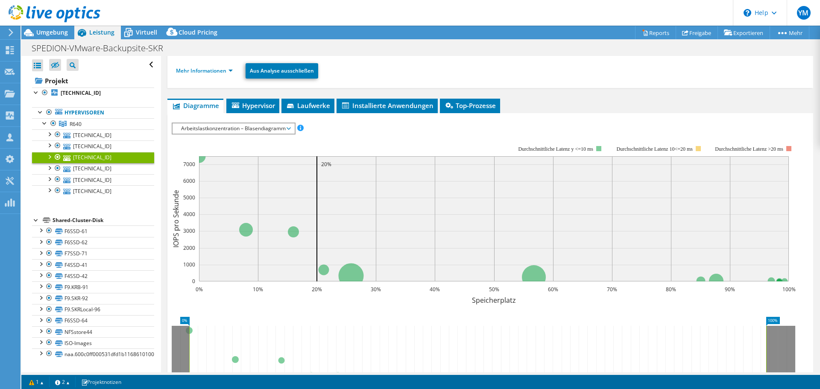
click at [204, 77] on ul "Mehr Informationen Aus Analyse ausschließen" at bounding box center [490, 70] width 628 height 18
click at [206, 73] on link "Mehr Informationen" at bounding box center [204, 70] width 57 height 7
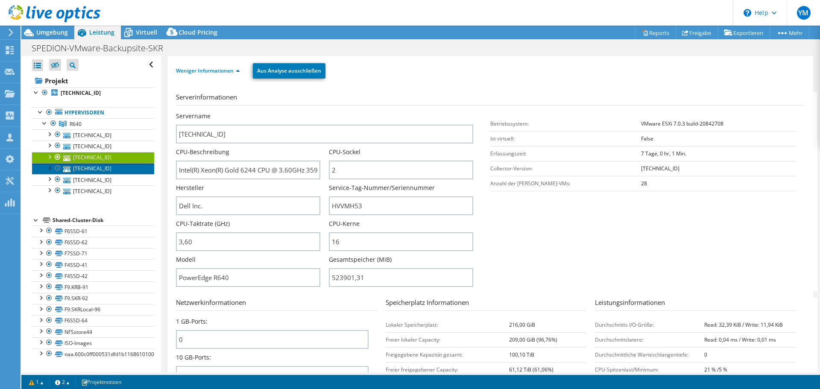
click at [123, 169] on link "[TECHNICAL_ID]" at bounding box center [93, 168] width 122 height 11
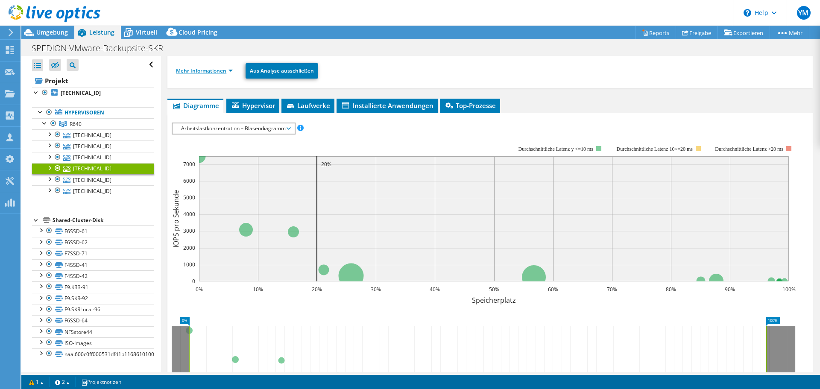
click at [214, 71] on link "Mehr Informationen" at bounding box center [204, 70] width 57 height 7
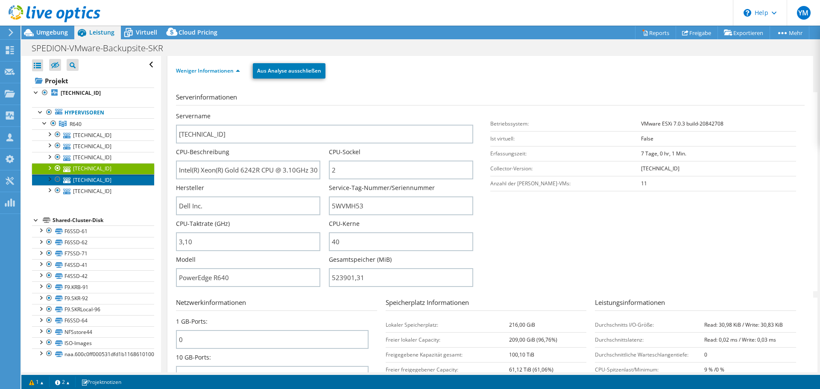
click at [116, 177] on link "[TECHNICAL_ID]" at bounding box center [93, 179] width 122 height 11
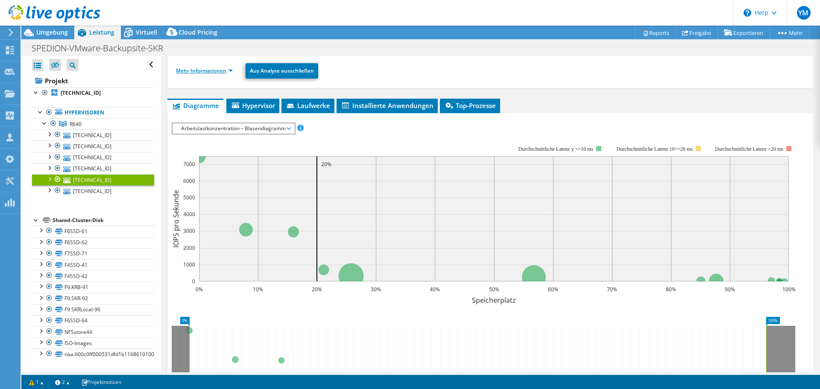
click at [207, 69] on link "Mehr Informationen" at bounding box center [204, 70] width 57 height 7
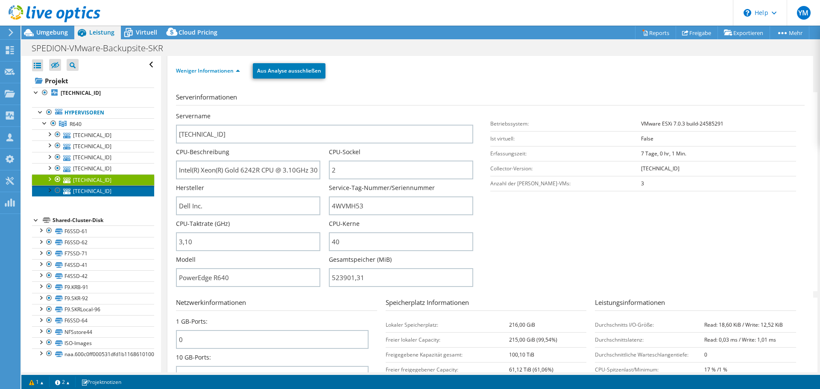
click at [96, 193] on link "[TECHNICAL_ID]" at bounding box center [93, 190] width 122 height 11
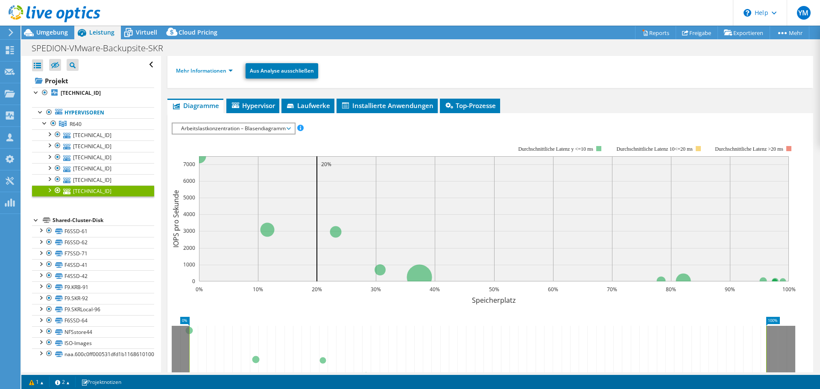
scroll to position [0, 0]
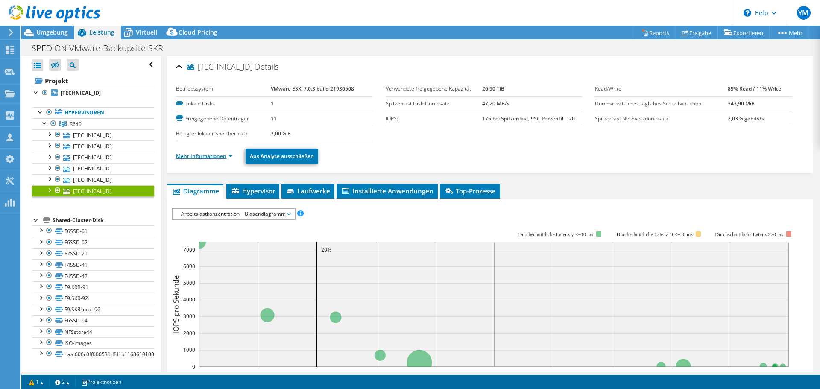
click at [207, 158] on link "Mehr Informationen" at bounding box center [204, 155] width 57 height 7
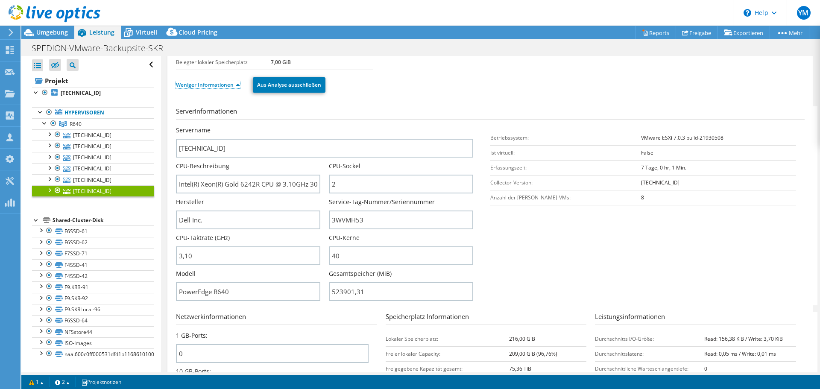
scroll to position [85, 0]
